Goal: Book appointment/travel/reservation

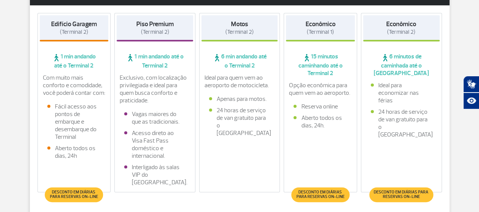
scroll to position [78, 0]
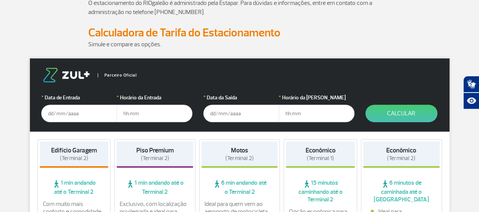
click at [70, 114] on input "text" at bounding box center [79, 113] width 76 height 17
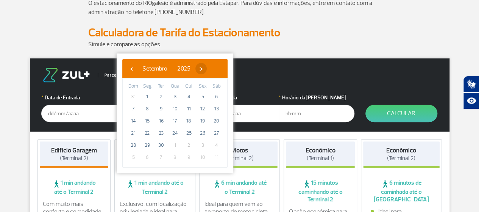
click at [207, 67] on span "›" at bounding box center [200, 68] width 11 height 11
click at [217, 119] on span "18" at bounding box center [217, 121] width 12 height 12
type input "[DATE]"
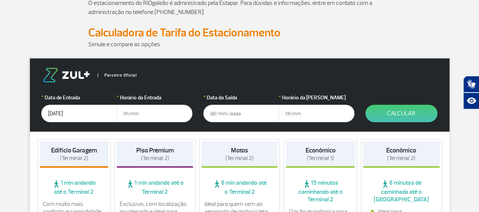
click at [129, 112] on input "text" at bounding box center [155, 113] width 76 height 17
type input "19:00"
click at [212, 114] on input "text" at bounding box center [241, 113] width 76 height 17
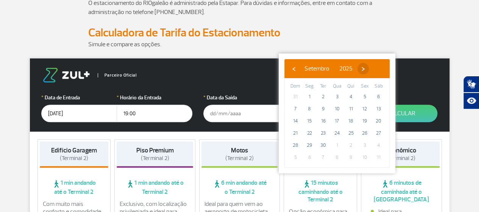
click at [369, 64] on span "›" at bounding box center [362, 68] width 11 height 11
click at [296, 130] on span "19" at bounding box center [295, 133] width 12 height 12
type input "[DATE]"
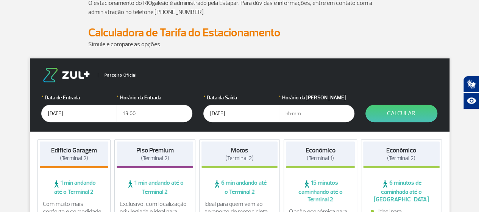
click at [289, 112] on input "text" at bounding box center [317, 113] width 76 height 17
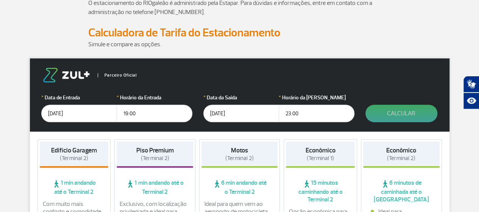
type input "23:00"
click at [397, 112] on button "Calcular" at bounding box center [401, 113] width 72 height 17
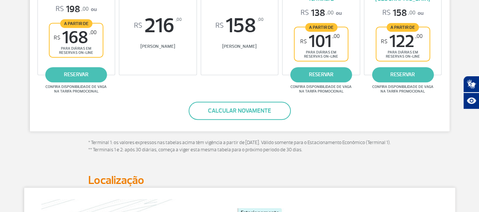
scroll to position [192, 0]
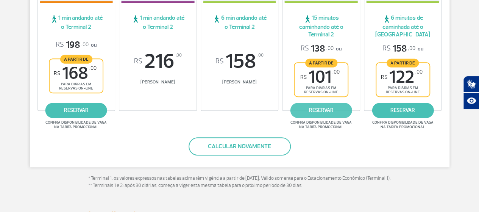
click at [326, 109] on link "reservar" at bounding box center [321, 110] width 62 height 15
